Goal: Entertainment & Leisure: Consume media (video, audio)

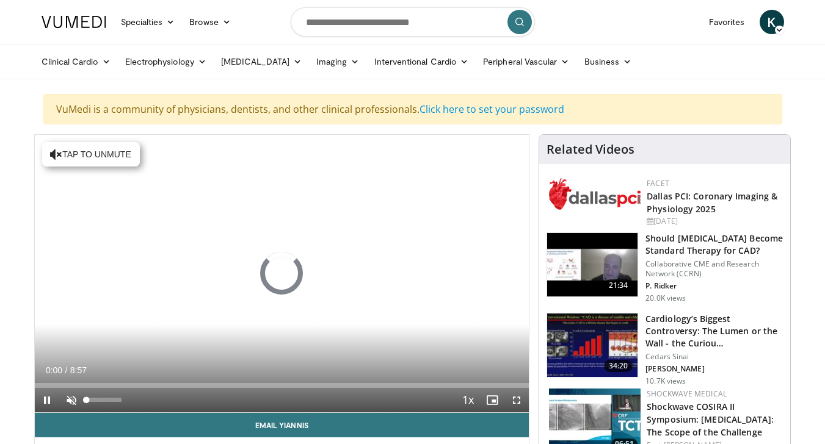
click at [78, 397] on span "Video Player" at bounding box center [71, 400] width 24 height 24
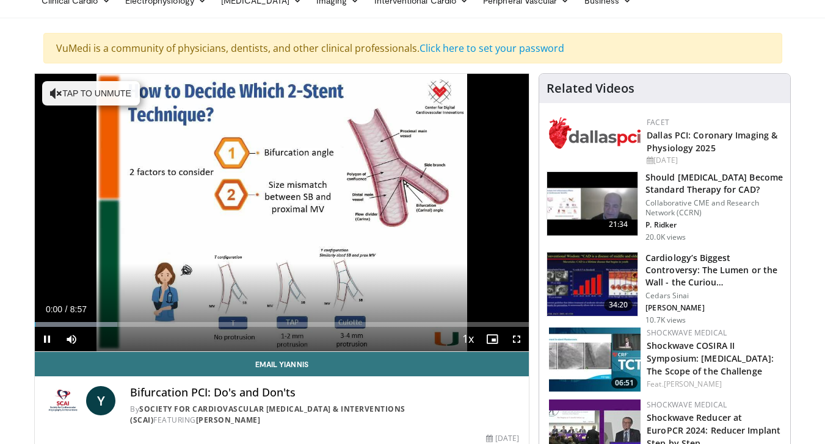
scroll to position [63, 0]
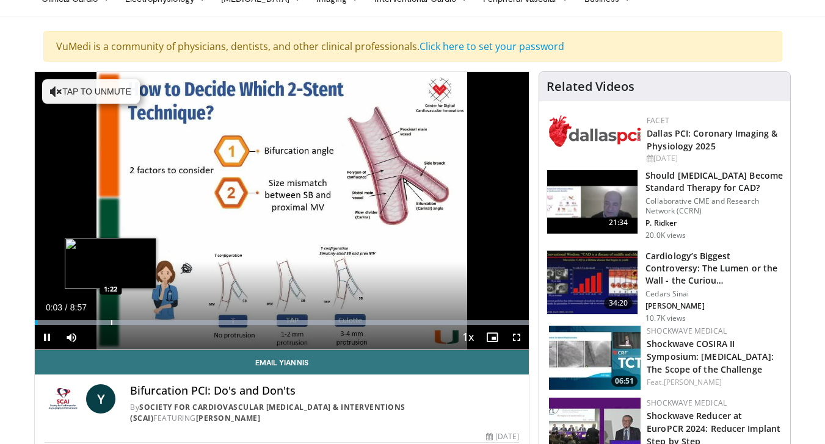
click at [111, 319] on div "Loaded : 99.97% 0:03 1:22" at bounding box center [282, 320] width 495 height 12
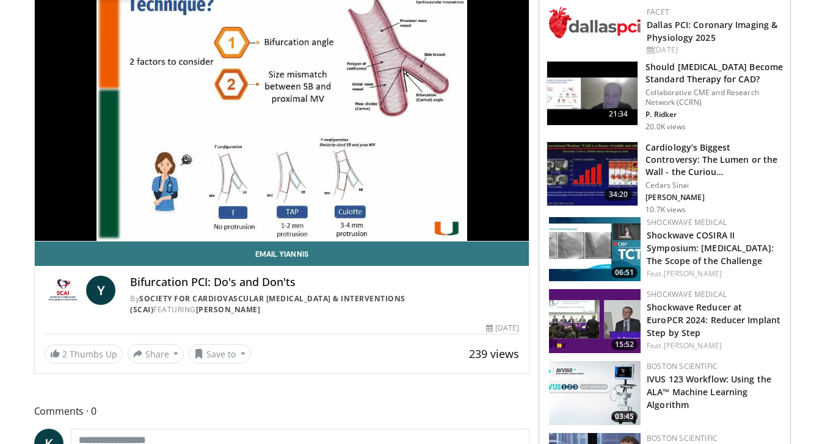
scroll to position [173, 0]
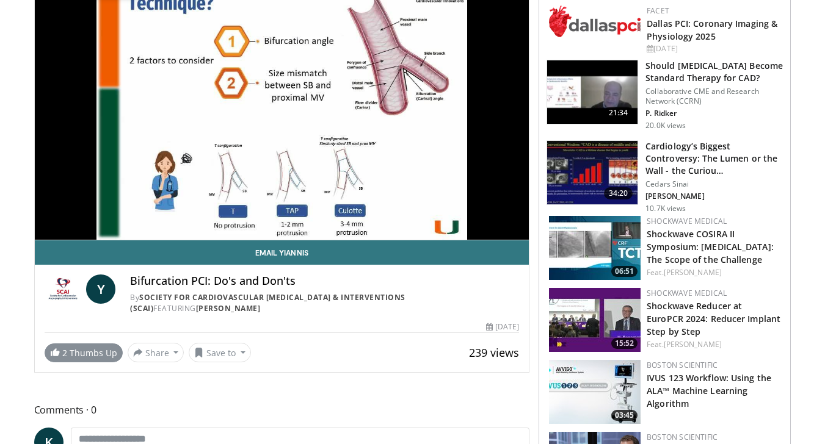
click at [74, 347] on link "2 Thumbs Up" at bounding box center [84, 353] width 78 height 19
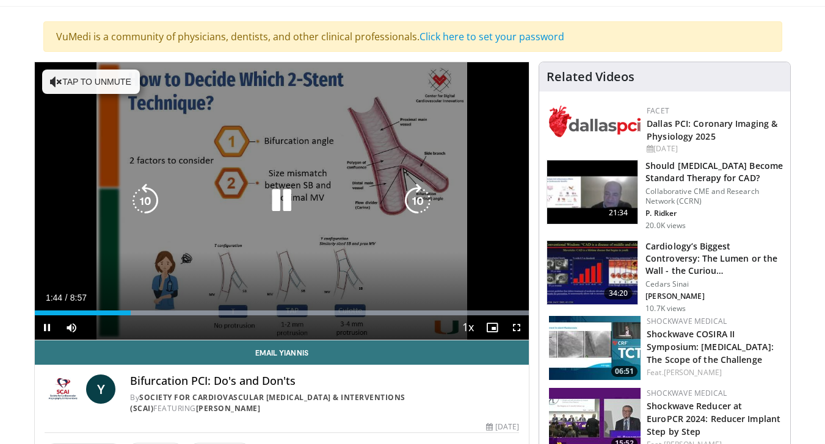
scroll to position [73, 0]
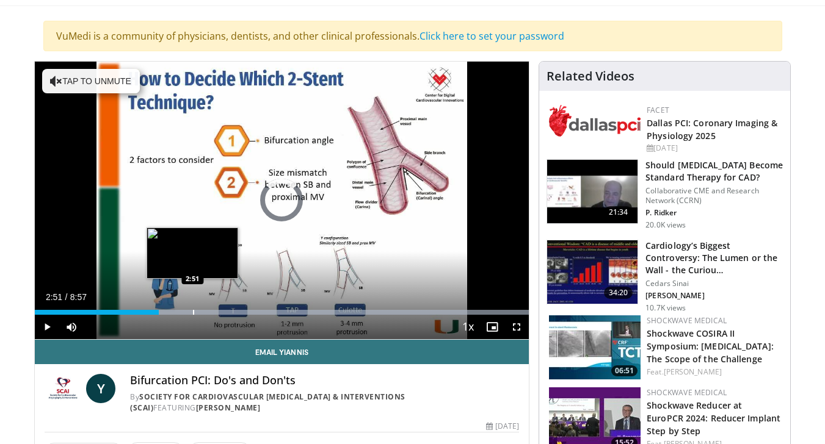
click at [192, 308] on div "Loaded : 99.96% 2:51 2:51" at bounding box center [282, 309] width 495 height 12
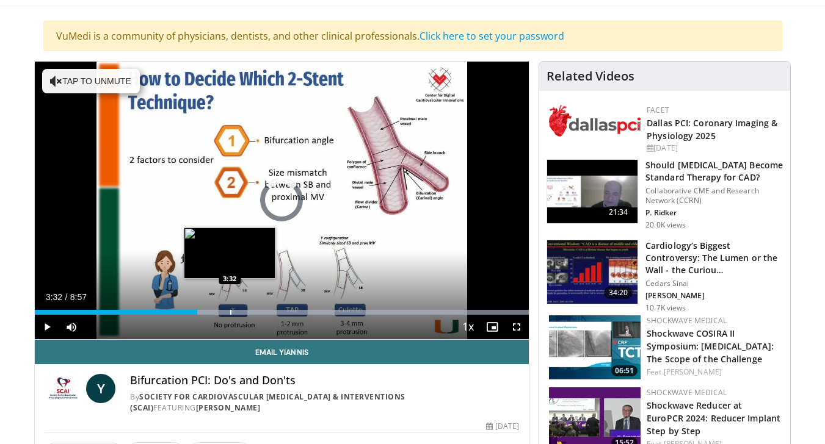
click at [230, 310] on div "Progress Bar" at bounding box center [230, 312] width 1 height 5
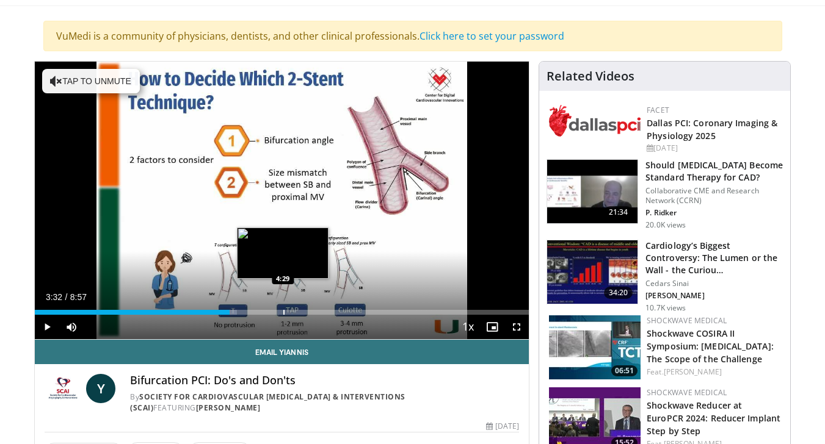
click at [283, 313] on div "Progress Bar" at bounding box center [283, 312] width 1 height 5
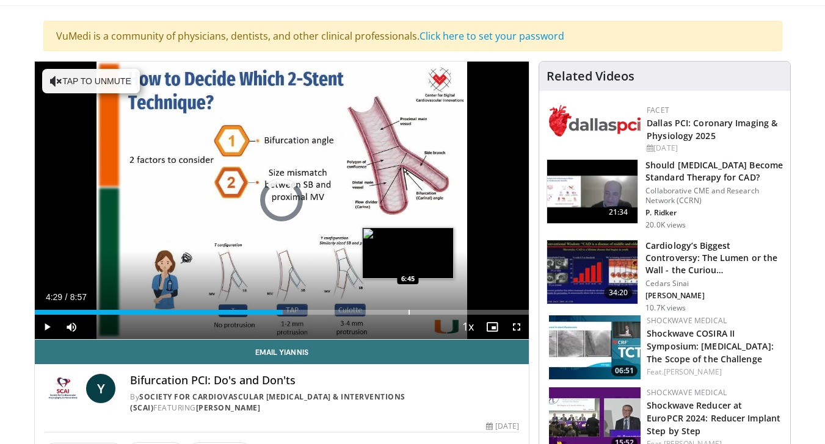
click at [408, 310] on div "Progress Bar" at bounding box center [408, 312] width 1 height 5
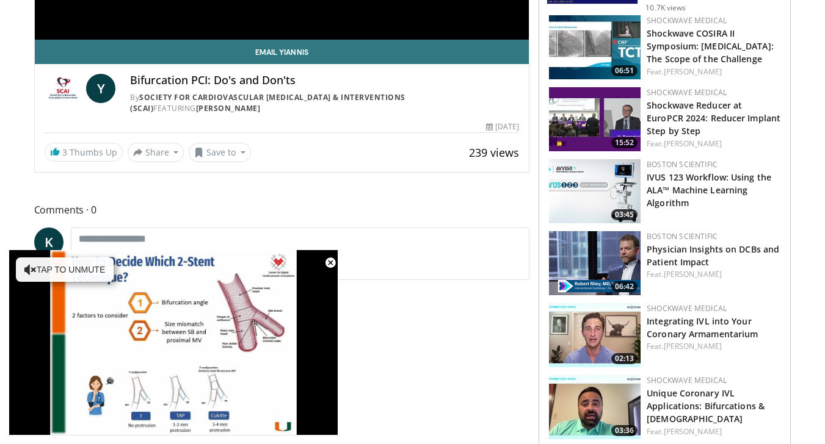
scroll to position [376, 0]
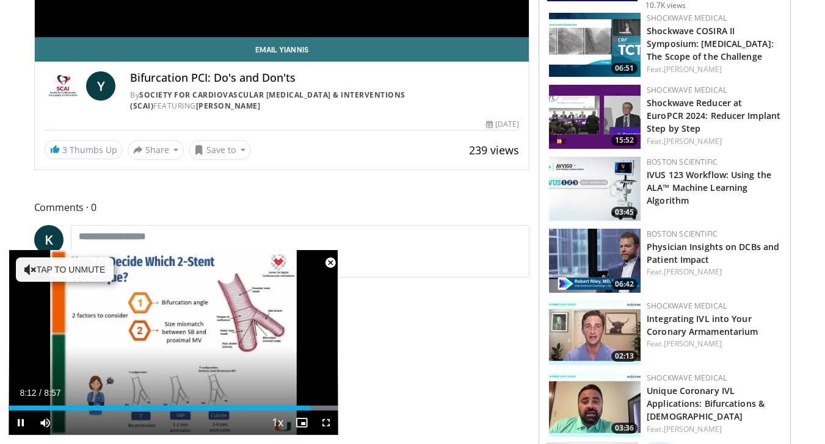
click at [328, 261] on span "Video Player" at bounding box center [330, 263] width 24 height 24
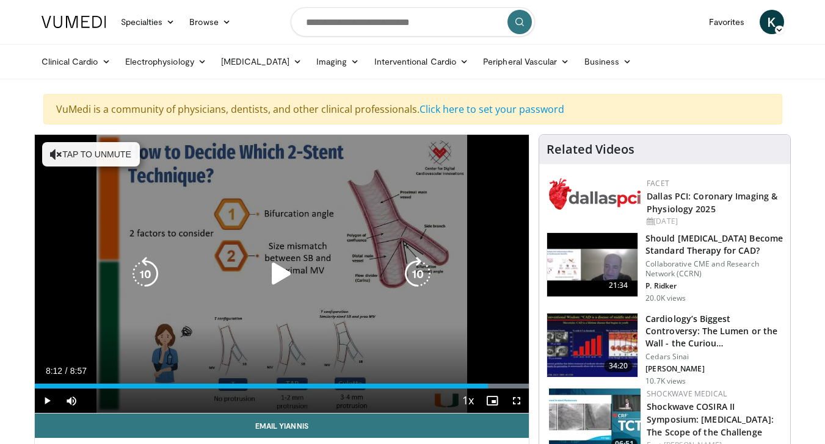
scroll to position [2, 0]
